Goal: Task Accomplishment & Management: Use online tool/utility

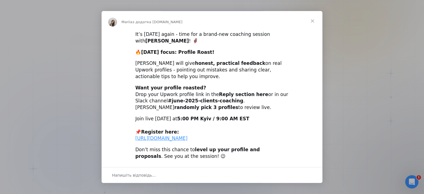
click at [311, 19] on span "Закрити" at bounding box center [312, 21] width 20 height 20
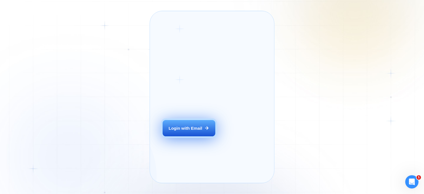
click at [194, 131] on div "Login with Email" at bounding box center [185, 128] width 34 height 6
